Goal: Browse casually: Explore the website without a specific task or goal

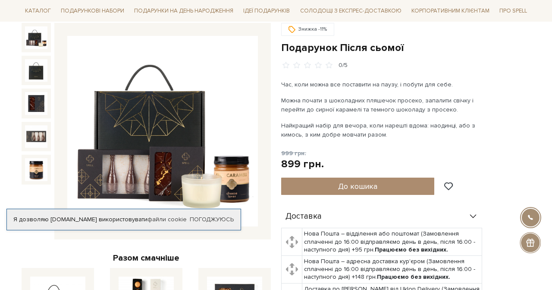
scroll to position [91, 0]
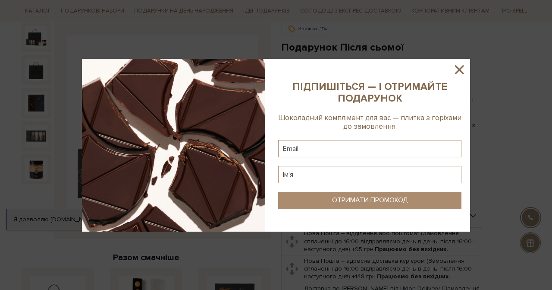
click at [455, 69] on icon at bounding box center [459, 69] width 15 height 15
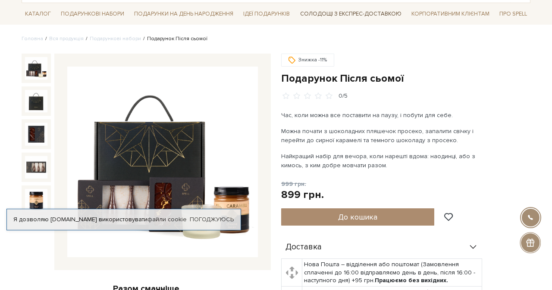
scroll to position [77, 0]
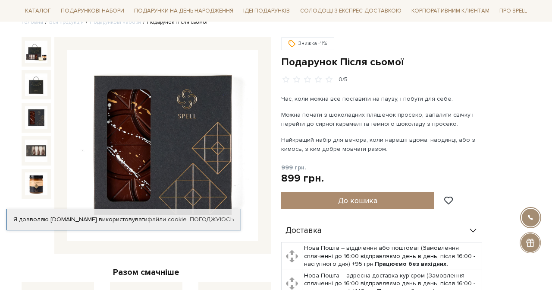
click at [35, 118] on img at bounding box center [36, 117] width 22 height 22
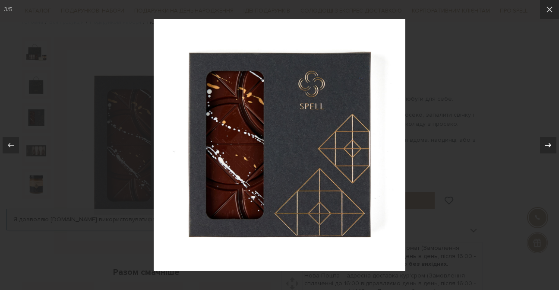
click at [542, 146] on div at bounding box center [548, 145] width 16 height 16
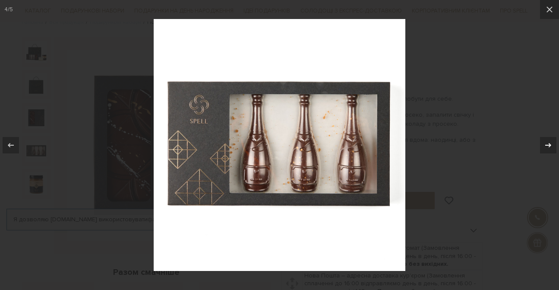
click at [542, 146] on div at bounding box center [548, 145] width 16 height 16
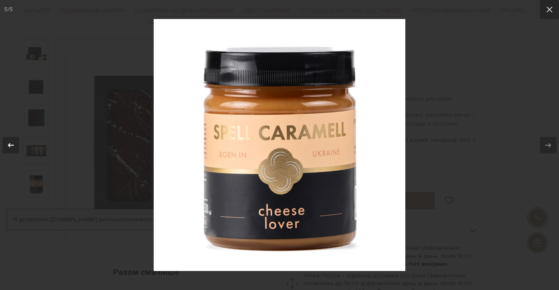
click at [13, 147] on icon at bounding box center [11, 145] width 10 height 10
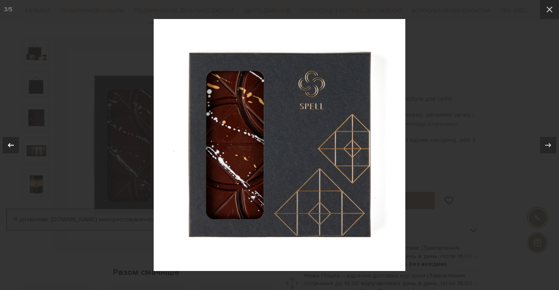
click at [13, 147] on icon at bounding box center [11, 145] width 10 height 10
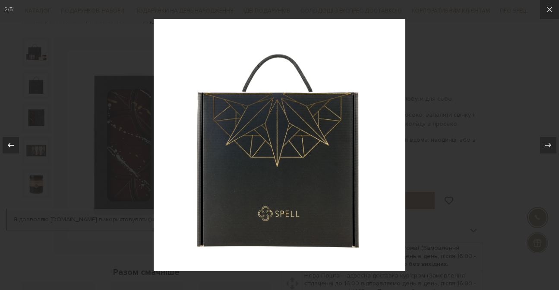
click at [13, 147] on icon at bounding box center [11, 145] width 10 height 10
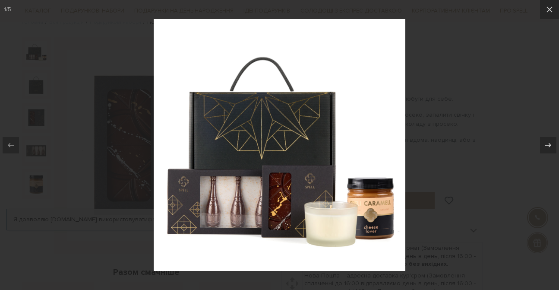
click at [68, 134] on div at bounding box center [279, 145] width 559 height 290
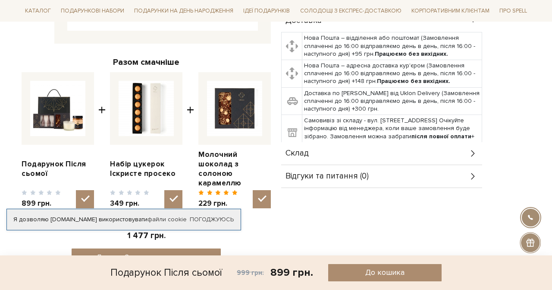
scroll to position [292, 0]
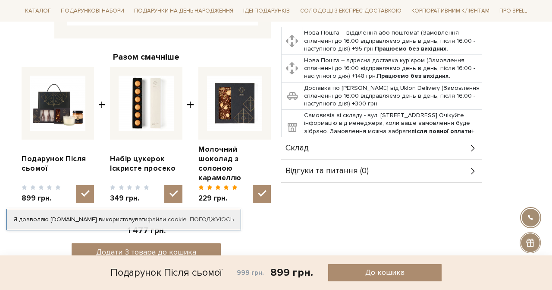
scroll to position [77, 0]
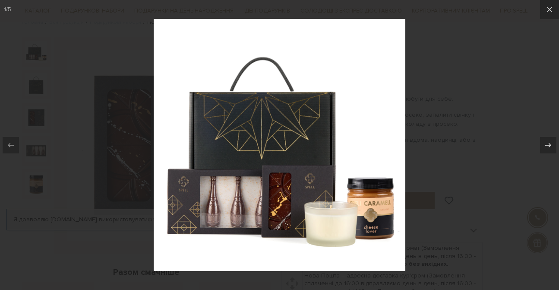
click at [104, 116] on div at bounding box center [279, 145] width 559 height 290
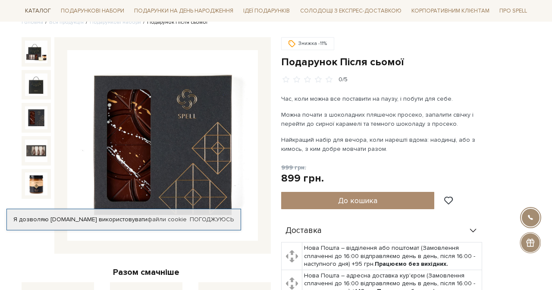
scroll to position [292, 0]
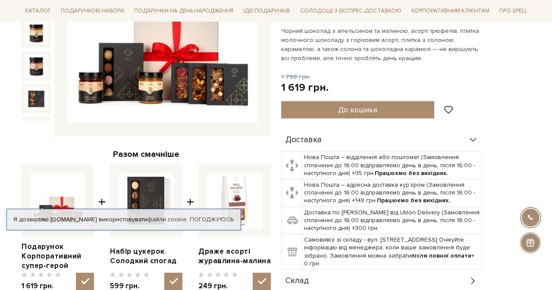
scroll to position [194, 0]
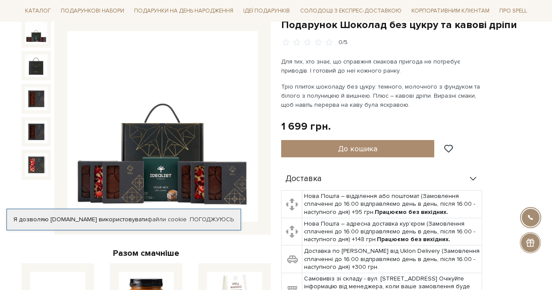
scroll to position [98, 0]
